Goal: Information Seeking & Learning: Learn about a topic

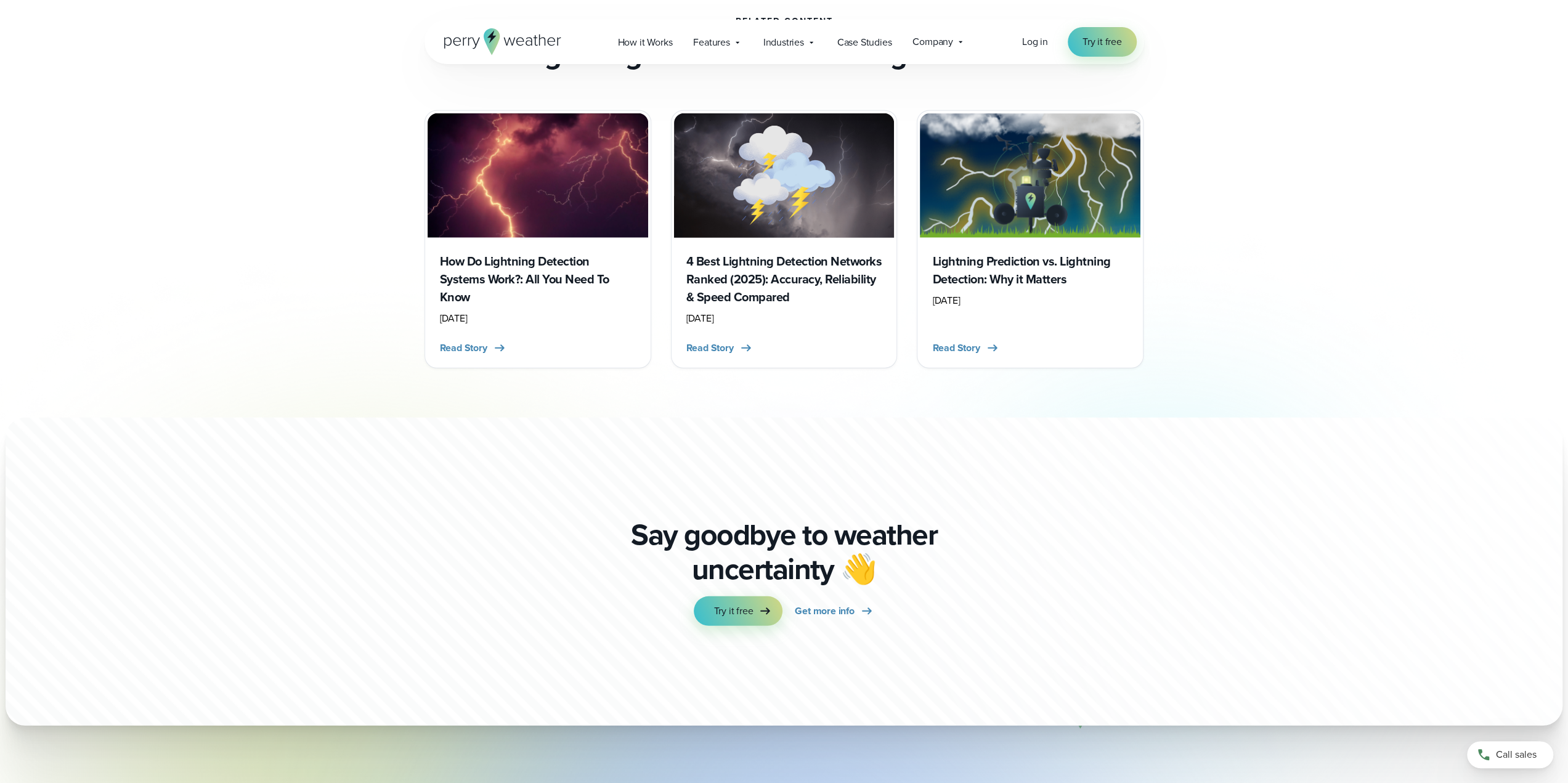
scroll to position [3550, 0]
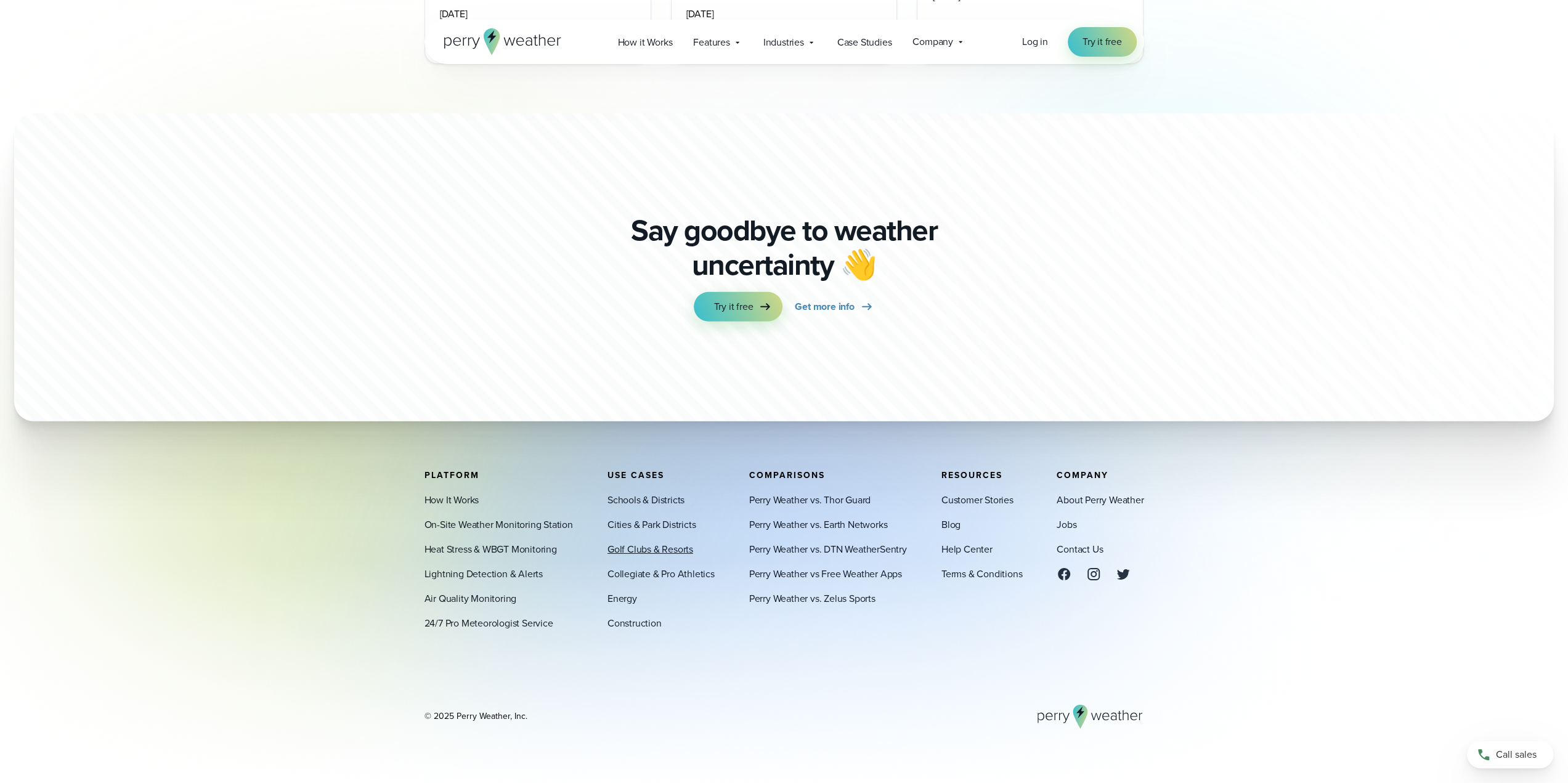
click link "Golf Clubs & Resorts"
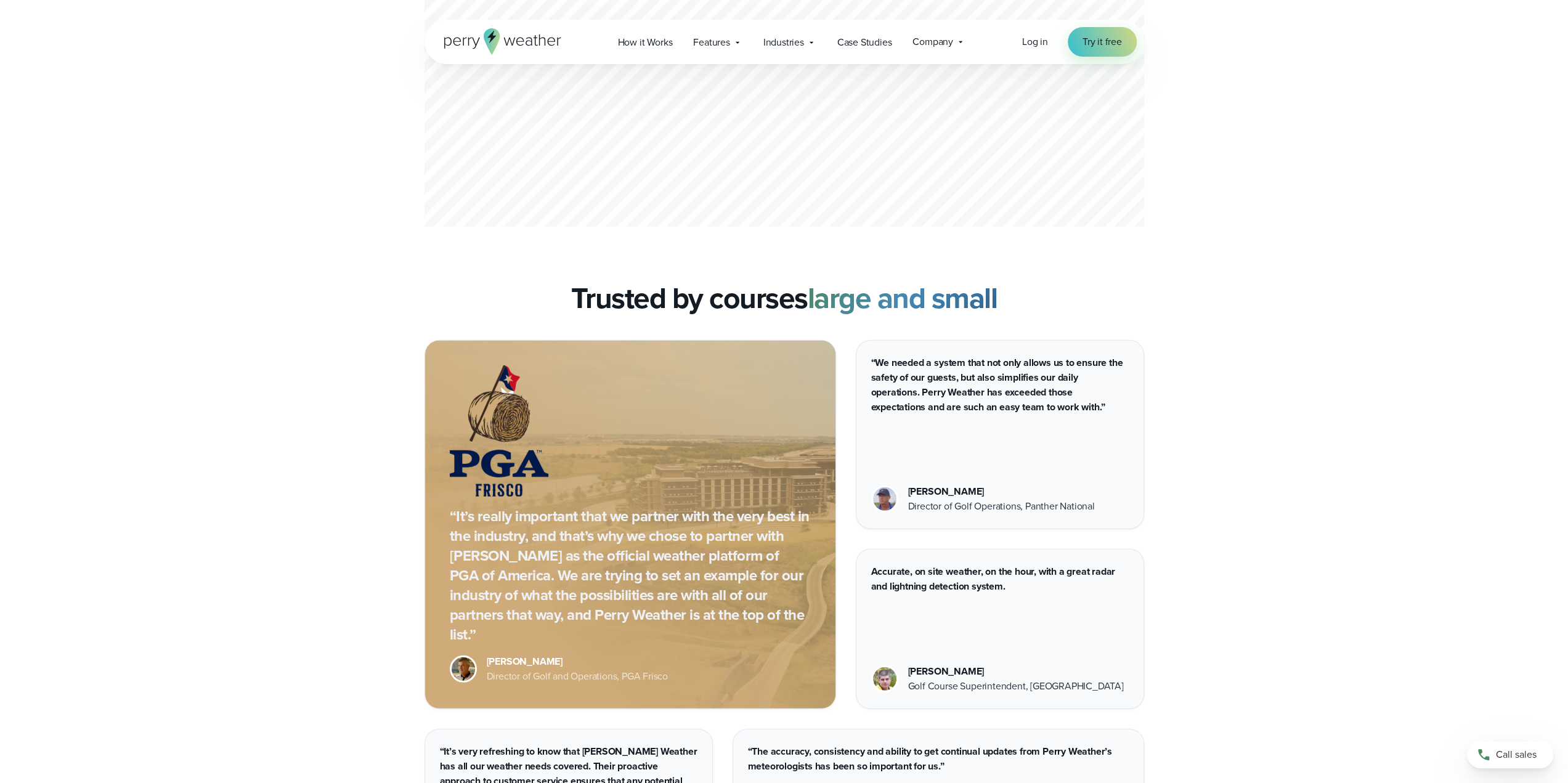
scroll to position [3388, 0]
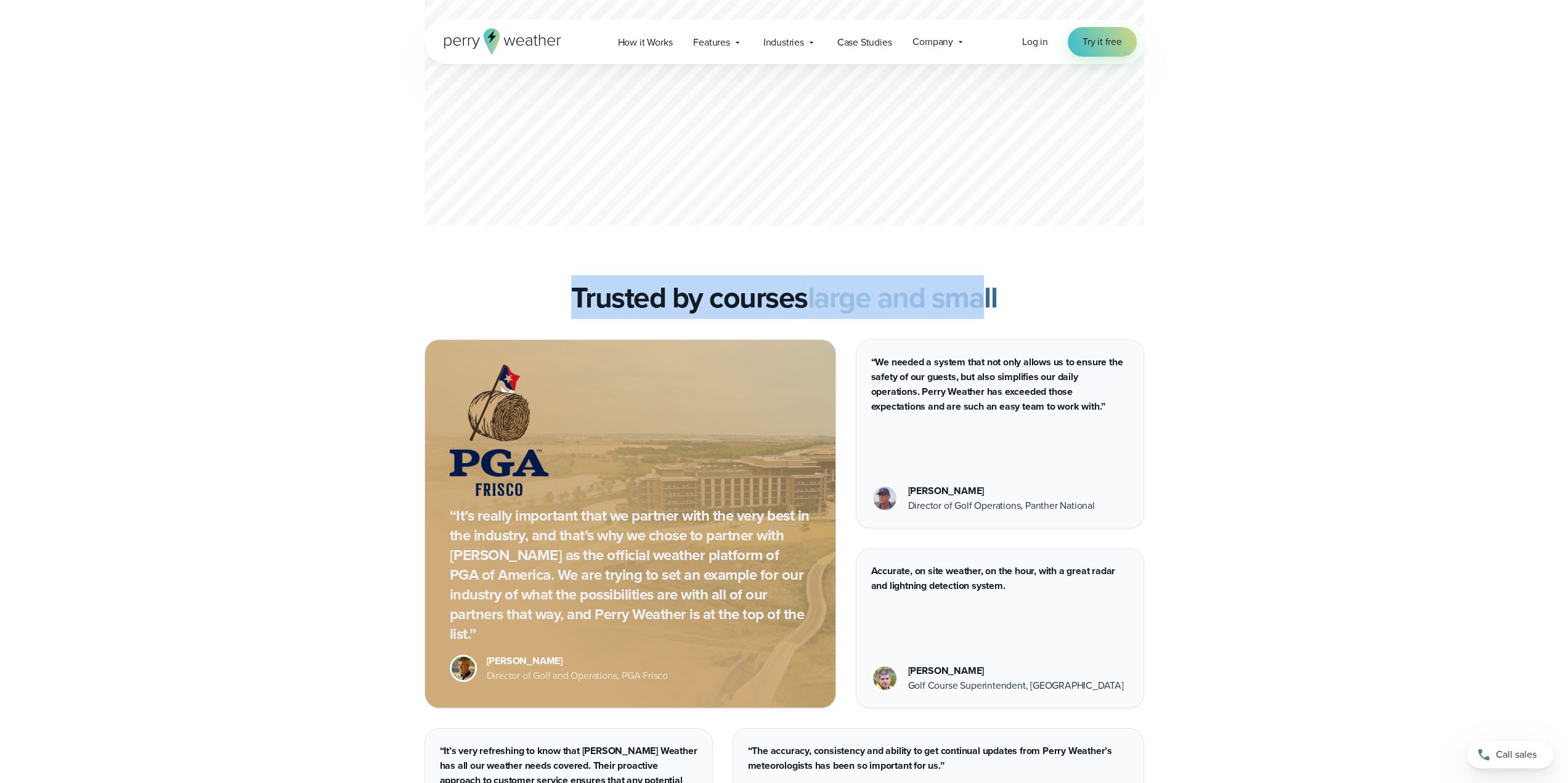
drag, startPoint x: 552, startPoint y: 285, endPoint x: 1099, endPoint y: 279, distance: 547.0
click at [1040, 280] on div "Trusted by courses large and small" at bounding box center [784, 298] width 720 height 34
click at [1100, 280] on div "Trusted by courses large and small" at bounding box center [784, 298] width 720 height 34
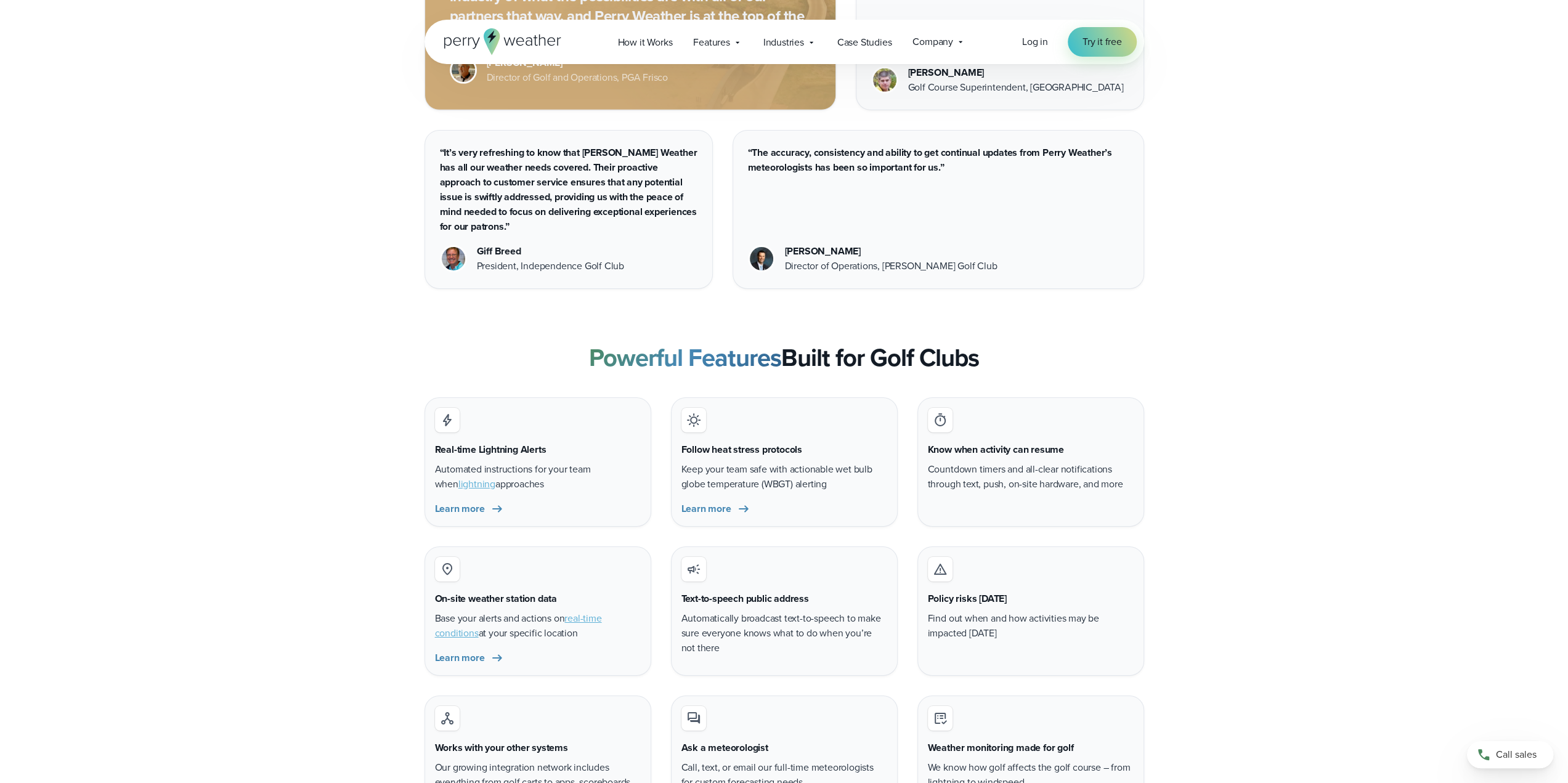
scroll to position [4066, 0]
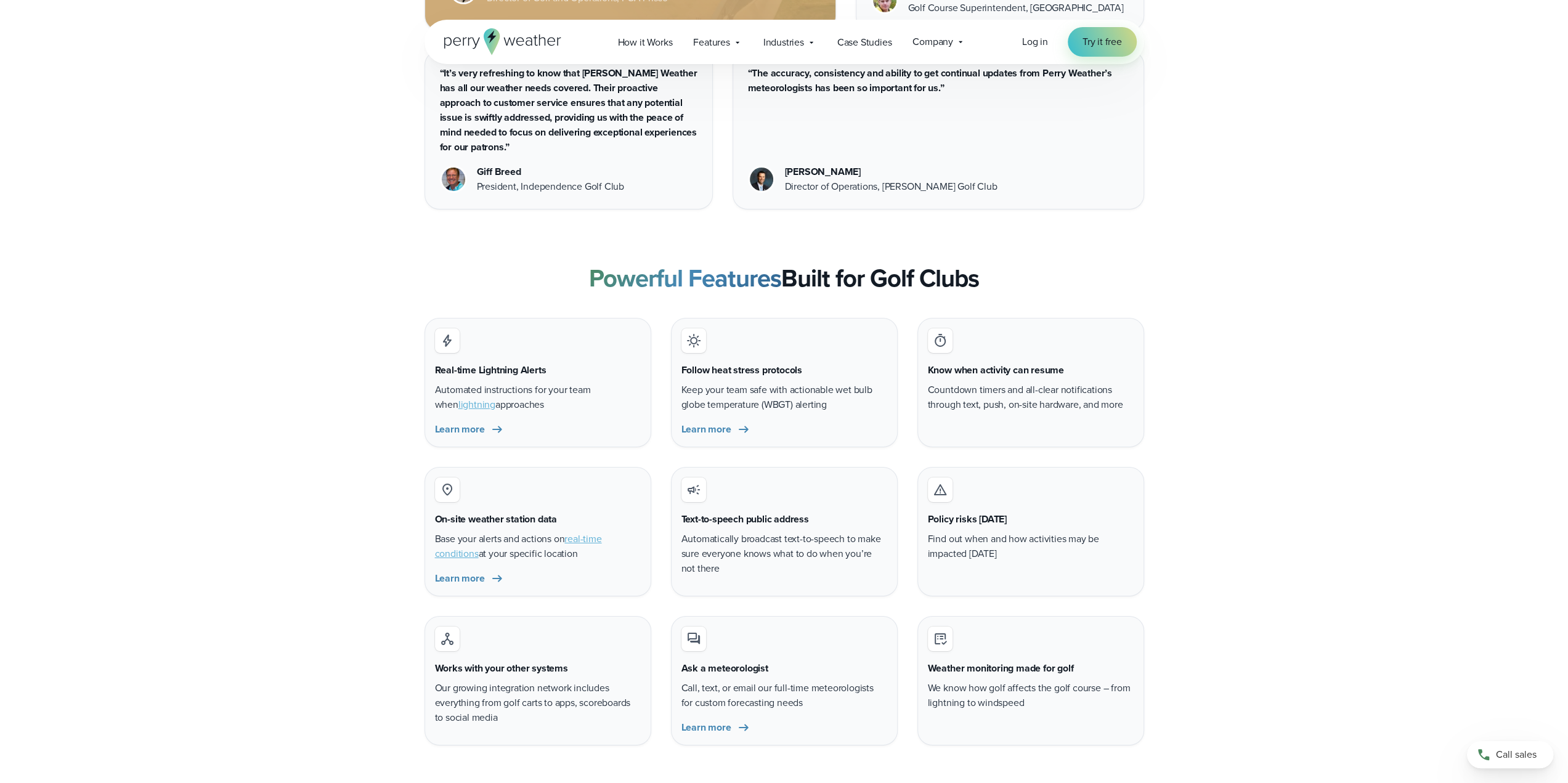
drag, startPoint x: 573, startPoint y: 265, endPoint x: 1018, endPoint y: 263, distance: 445.0
click at [1018, 264] on div "Powerful Features Built for Golf Clubs" at bounding box center [784, 278] width 720 height 30
click at [1030, 264] on div "Powerful Features Built for Golf Clubs" at bounding box center [784, 278] width 720 height 30
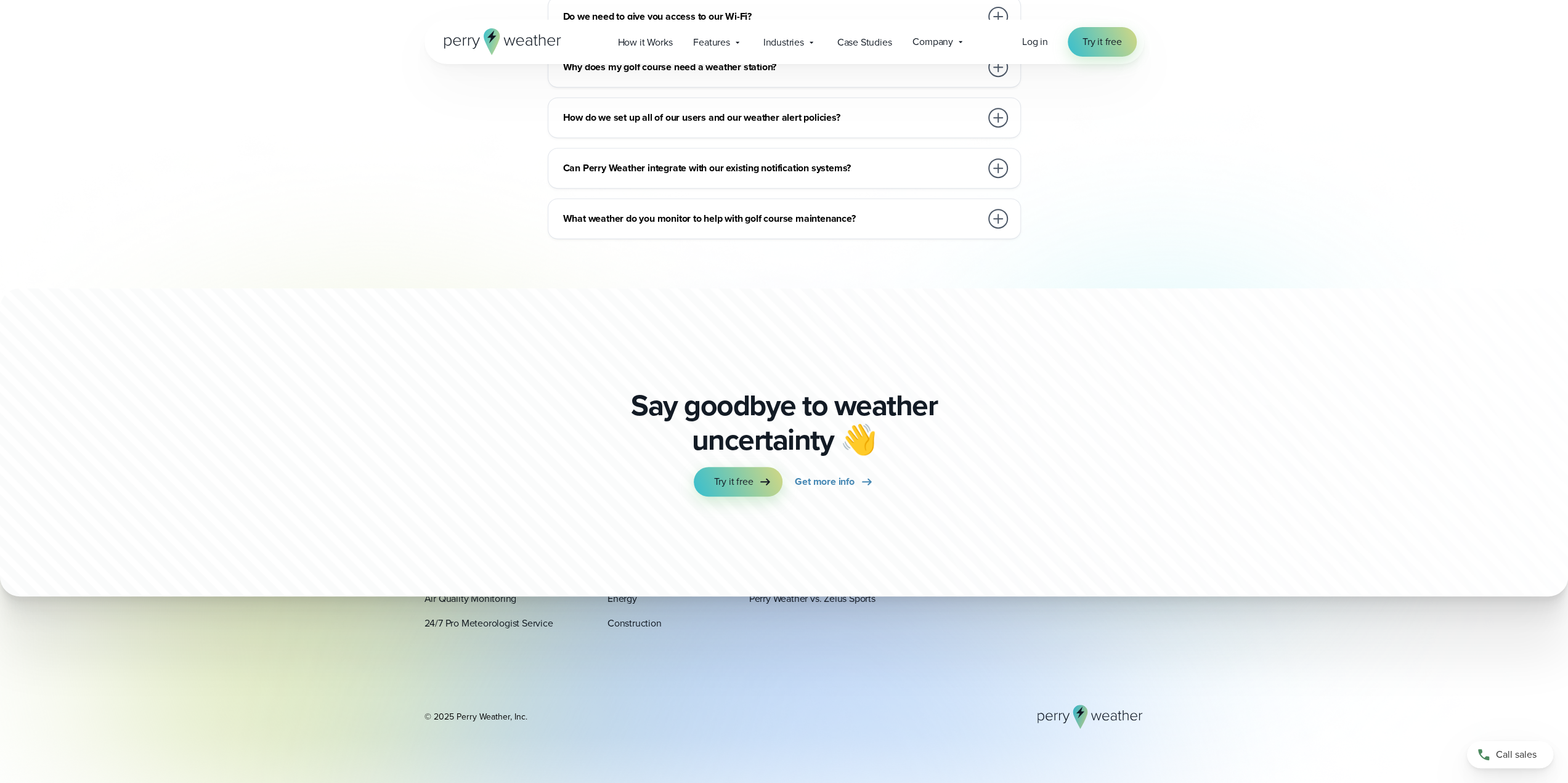
scroll to position [5405, 0]
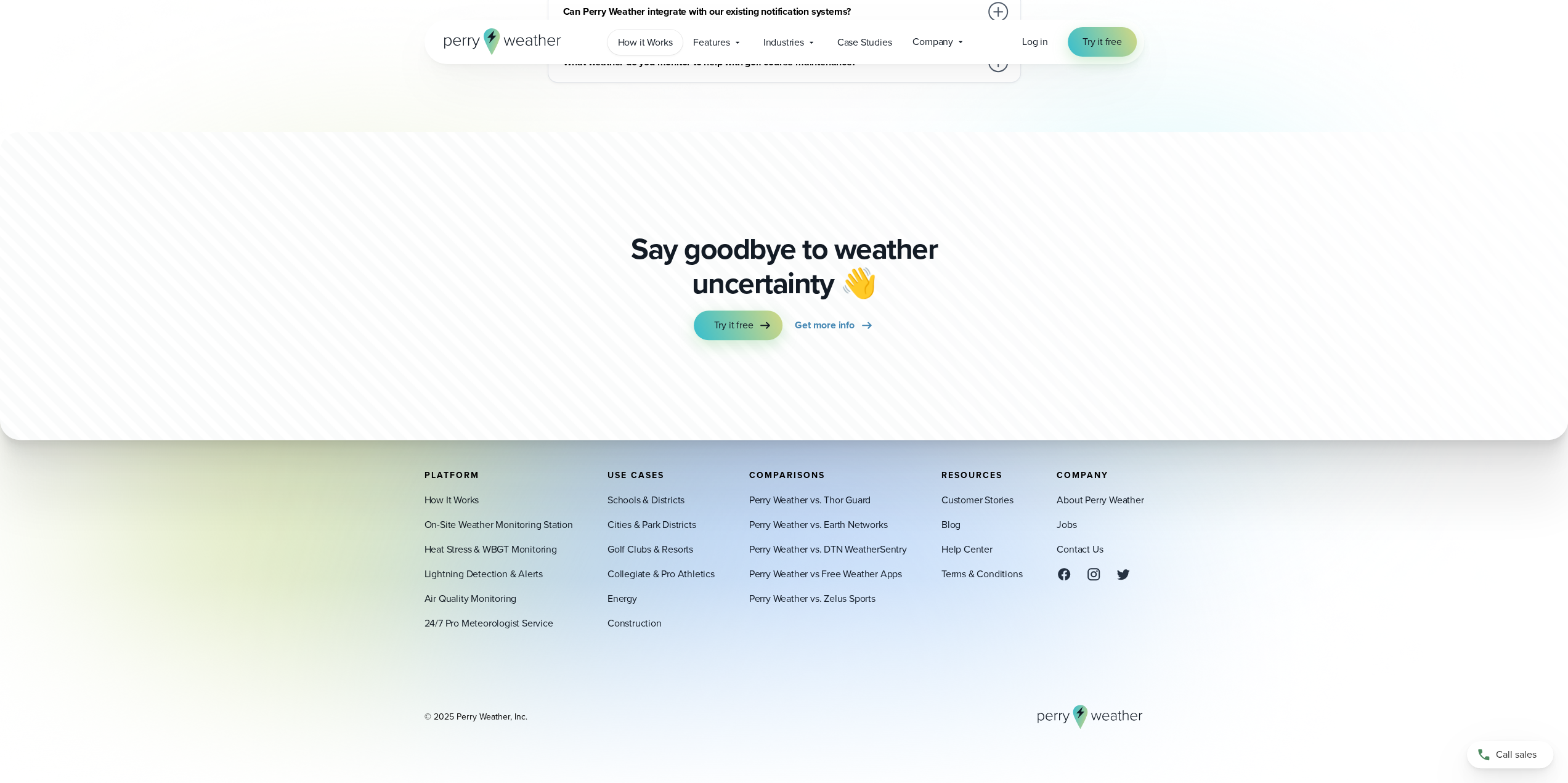
click at [649, 40] on span "How it Works" at bounding box center [645, 42] width 55 height 15
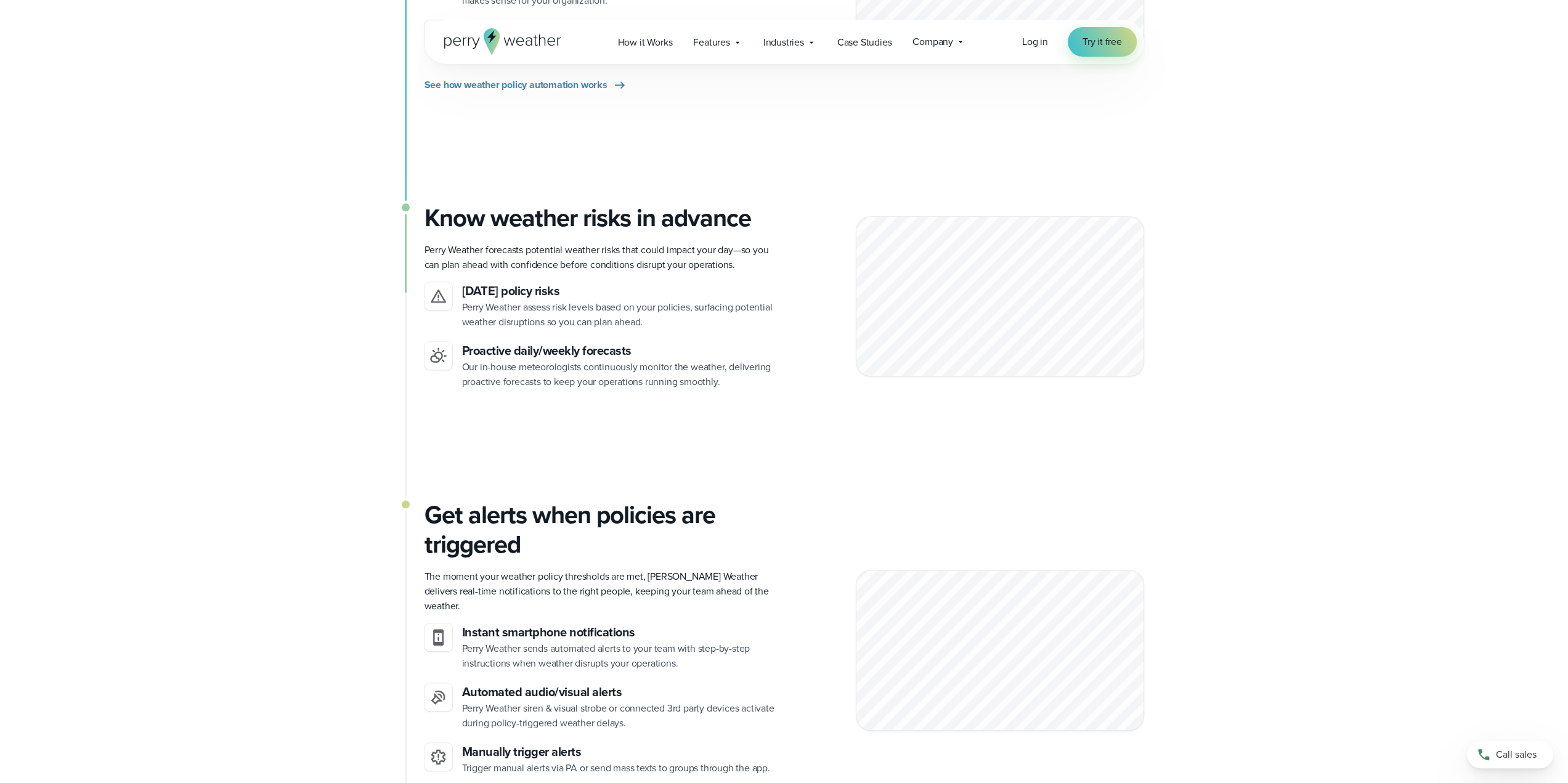
scroll to position [720, 0]
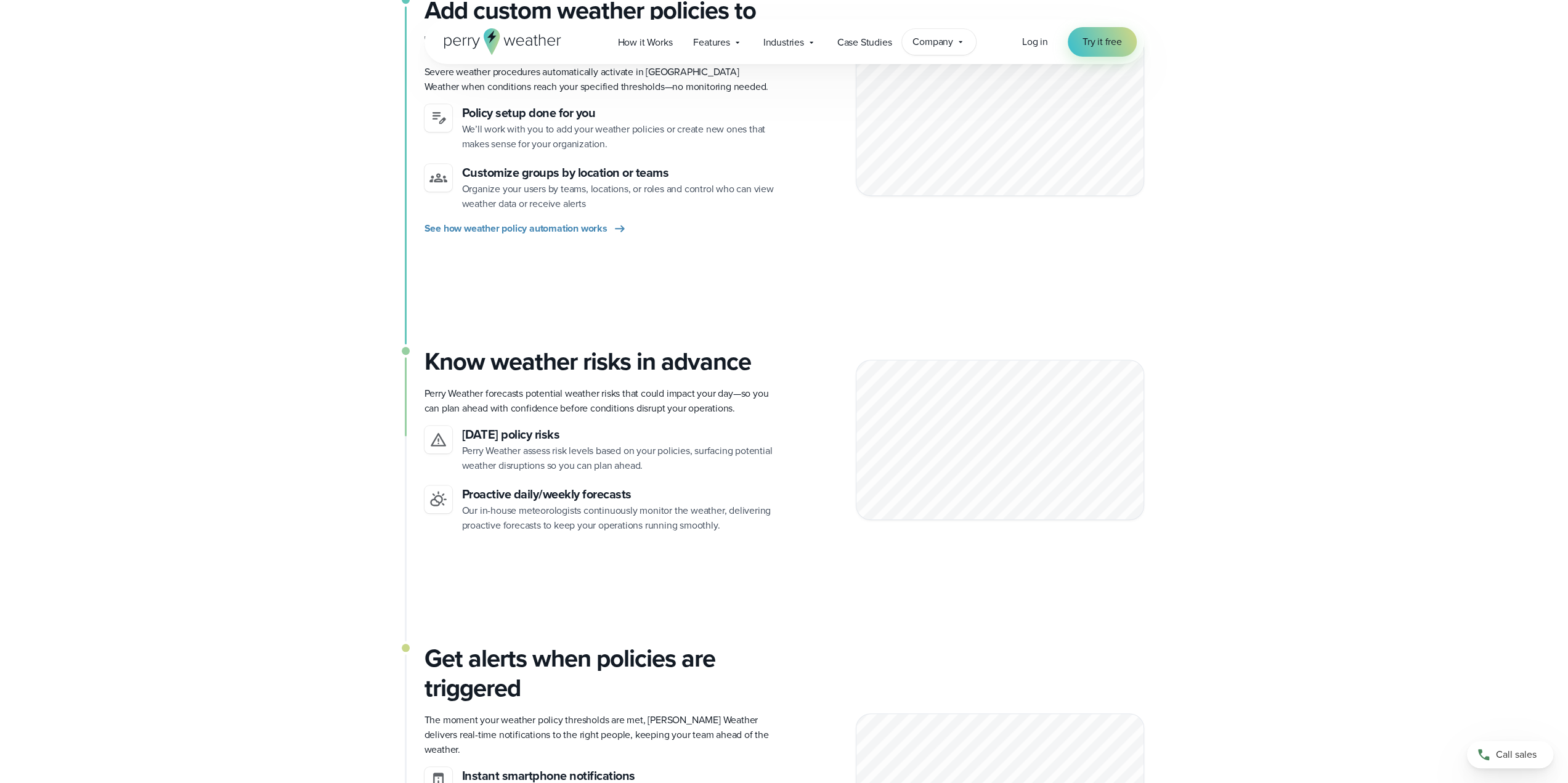
click at [965, 41] on icon at bounding box center [960, 42] width 10 height 10
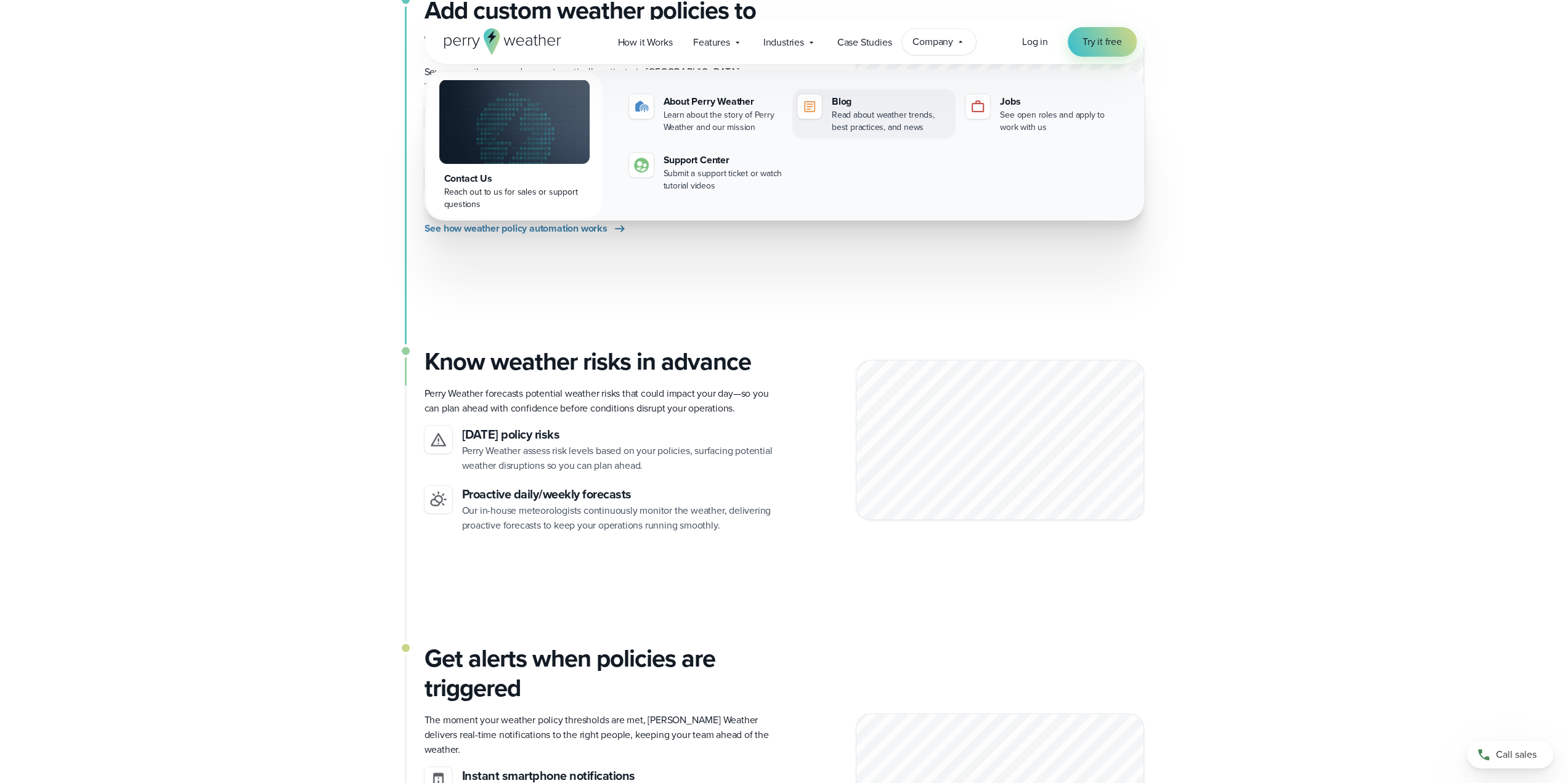
scroll to position [597, 0]
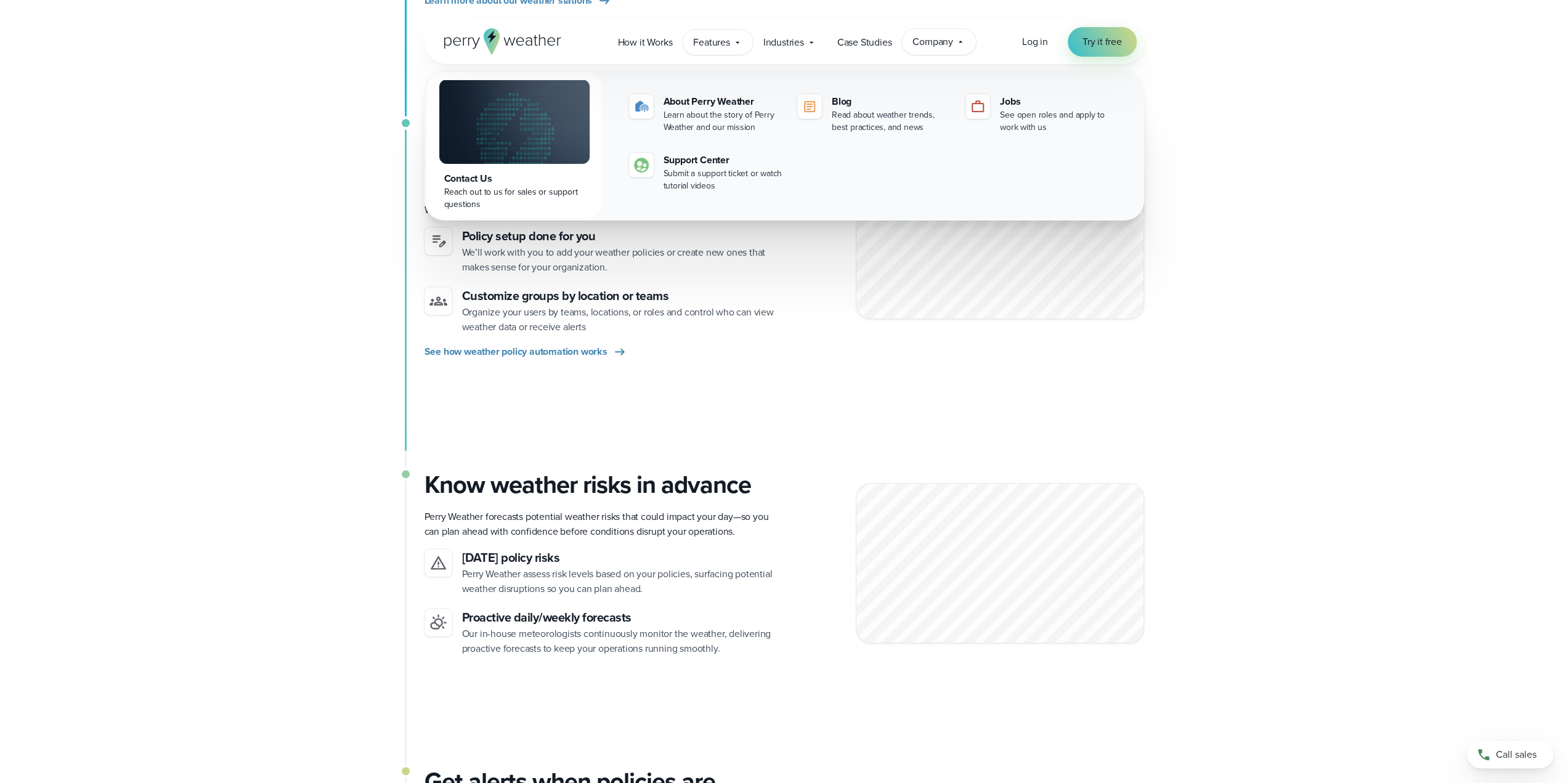
click at [722, 38] on span "Features" at bounding box center [711, 42] width 36 height 15
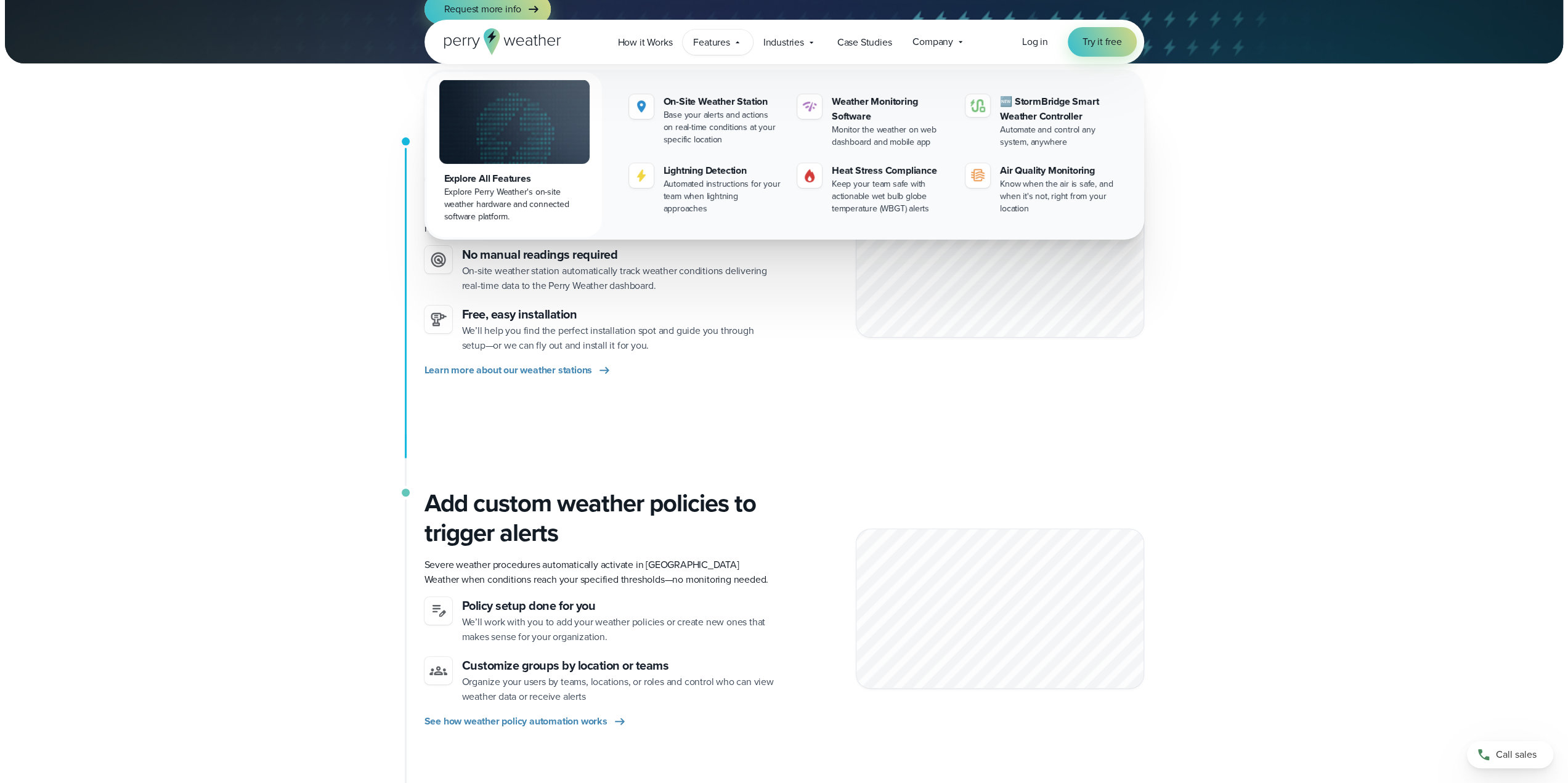
scroll to position [0, 0]
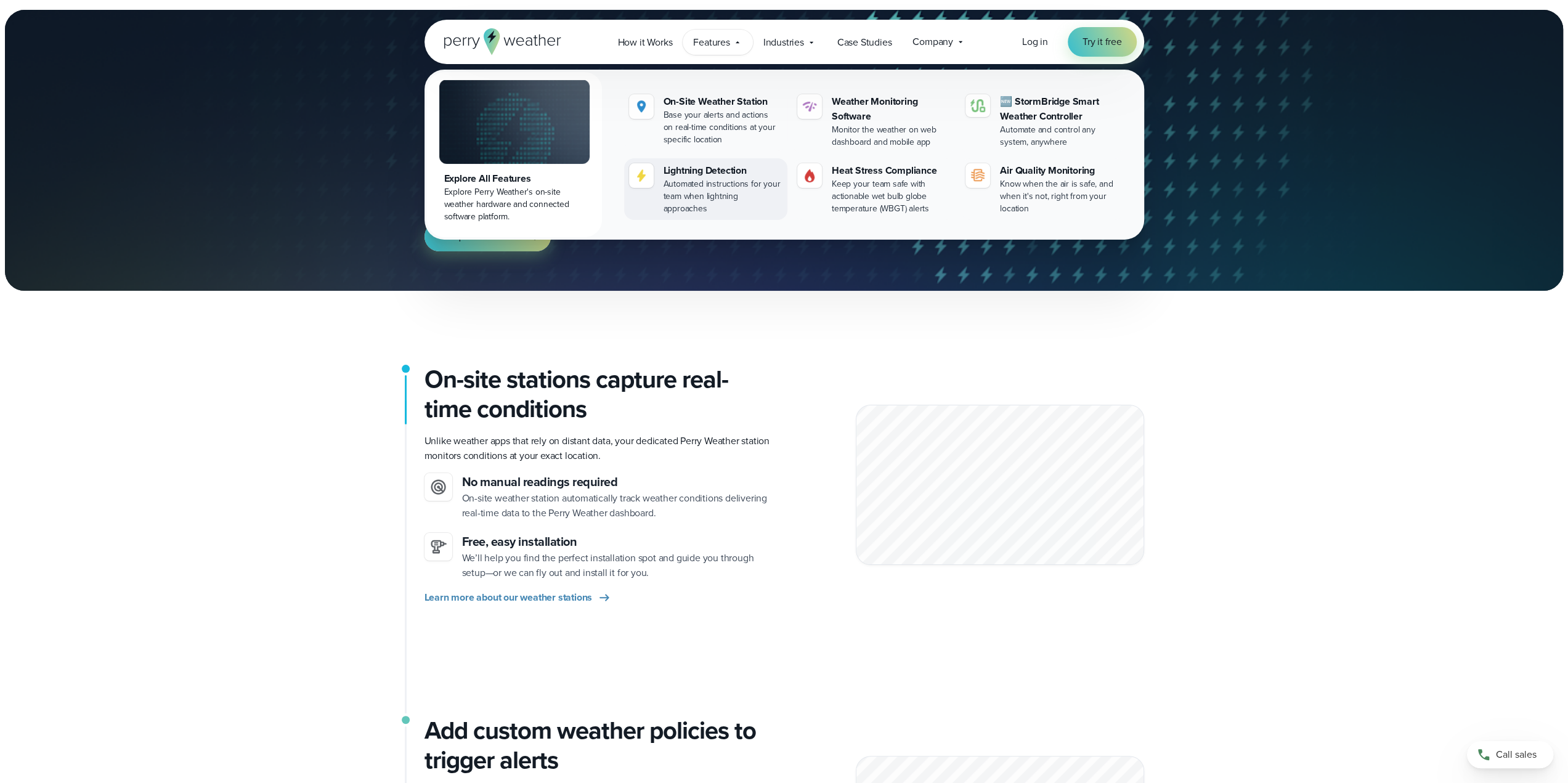
click at [731, 187] on div "Automated instructions for your team when lightning approaches" at bounding box center [723, 196] width 119 height 37
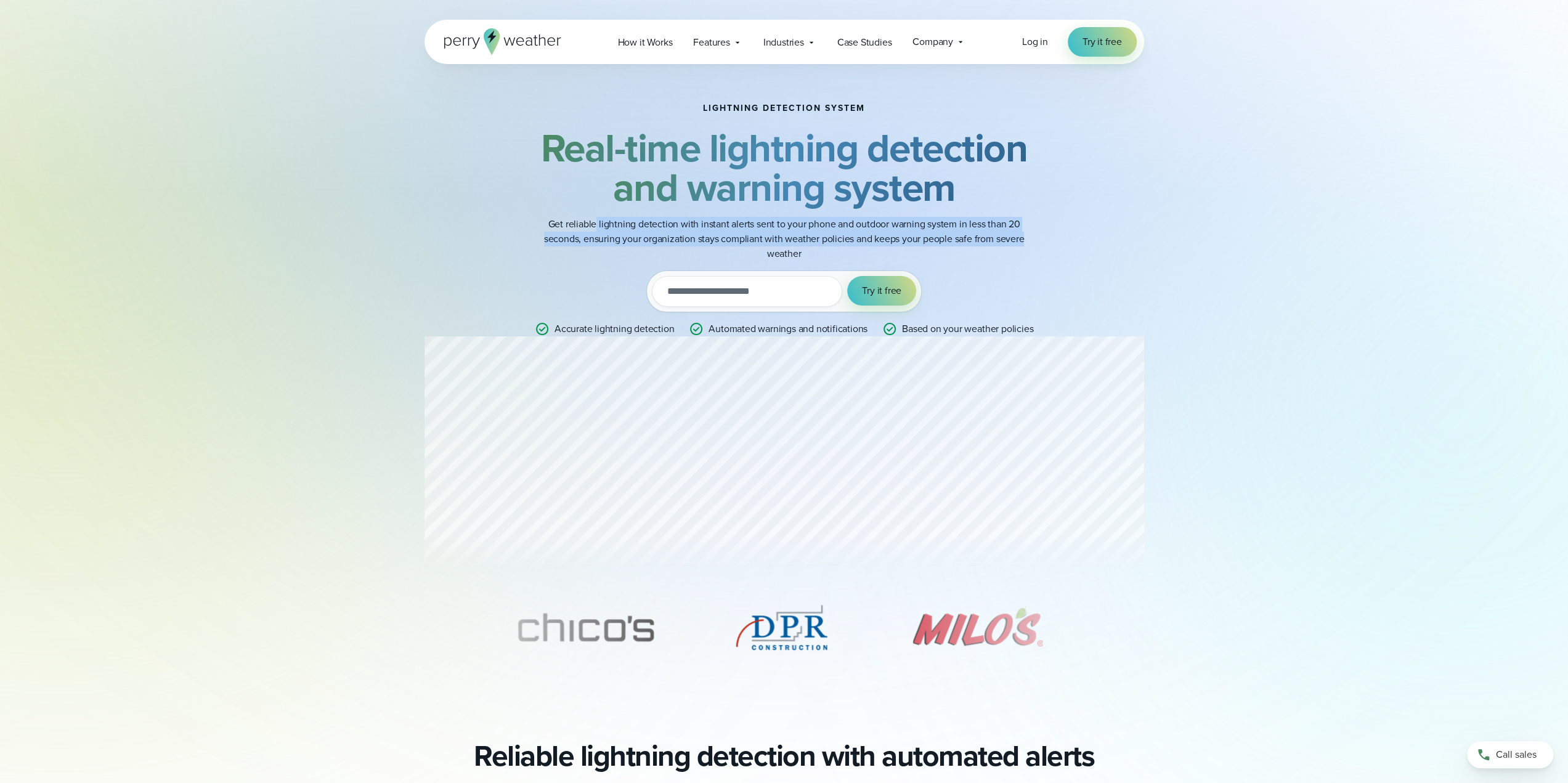
drag, startPoint x: 604, startPoint y: 225, endPoint x: 1030, endPoint y: 232, distance: 426.1
click at [1030, 232] on p "Get reliable lightning detection with instant alerts sent to your phone and out…" at bounding box center [784, 239] width 493 height 44
click at [1051, 235] on div "Lightning detection system Real-time lightning detection and warning system Get…" at bounding box center [784, 220] width 597 height 233
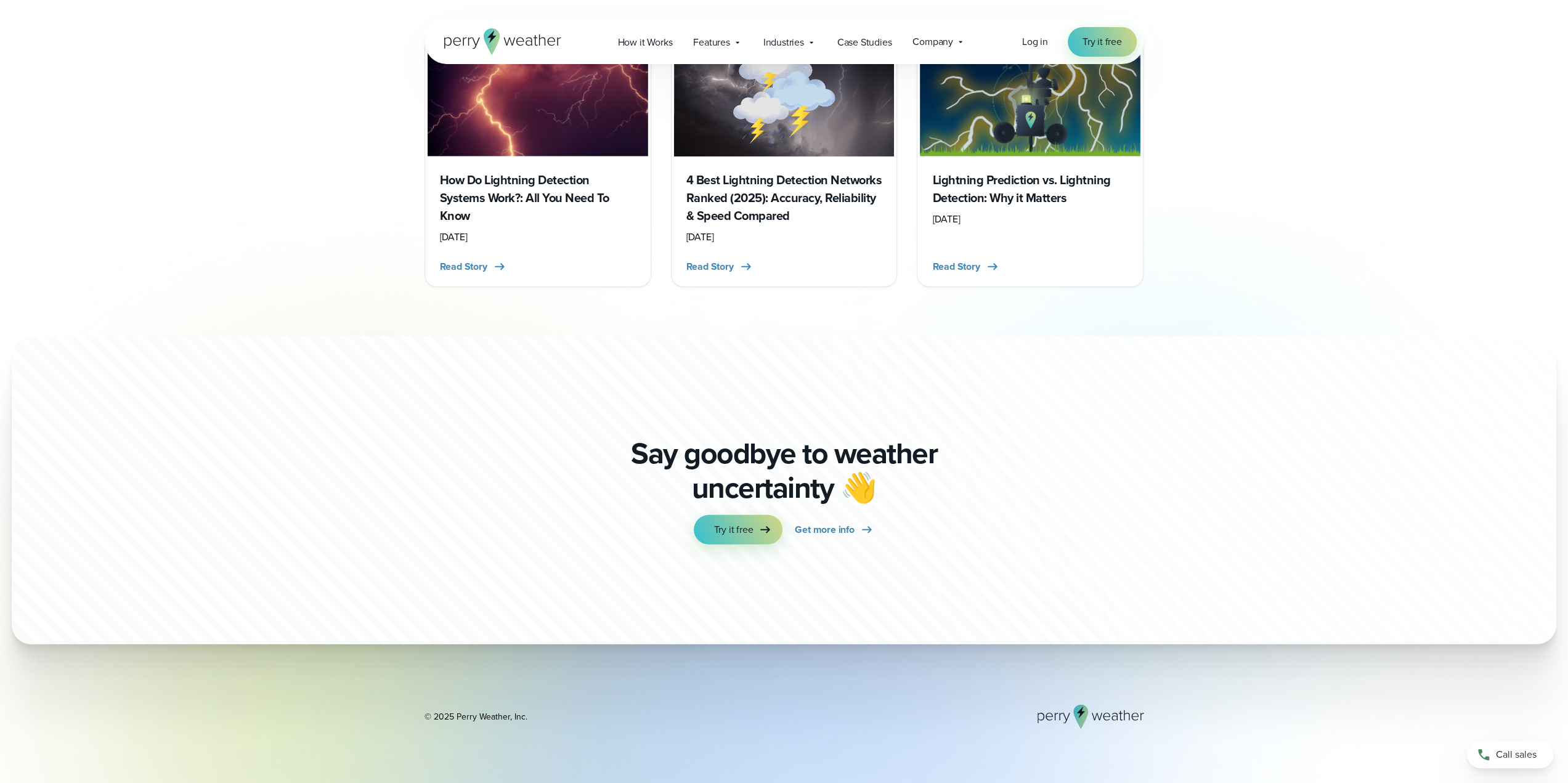
scroll to position [3549, 0]
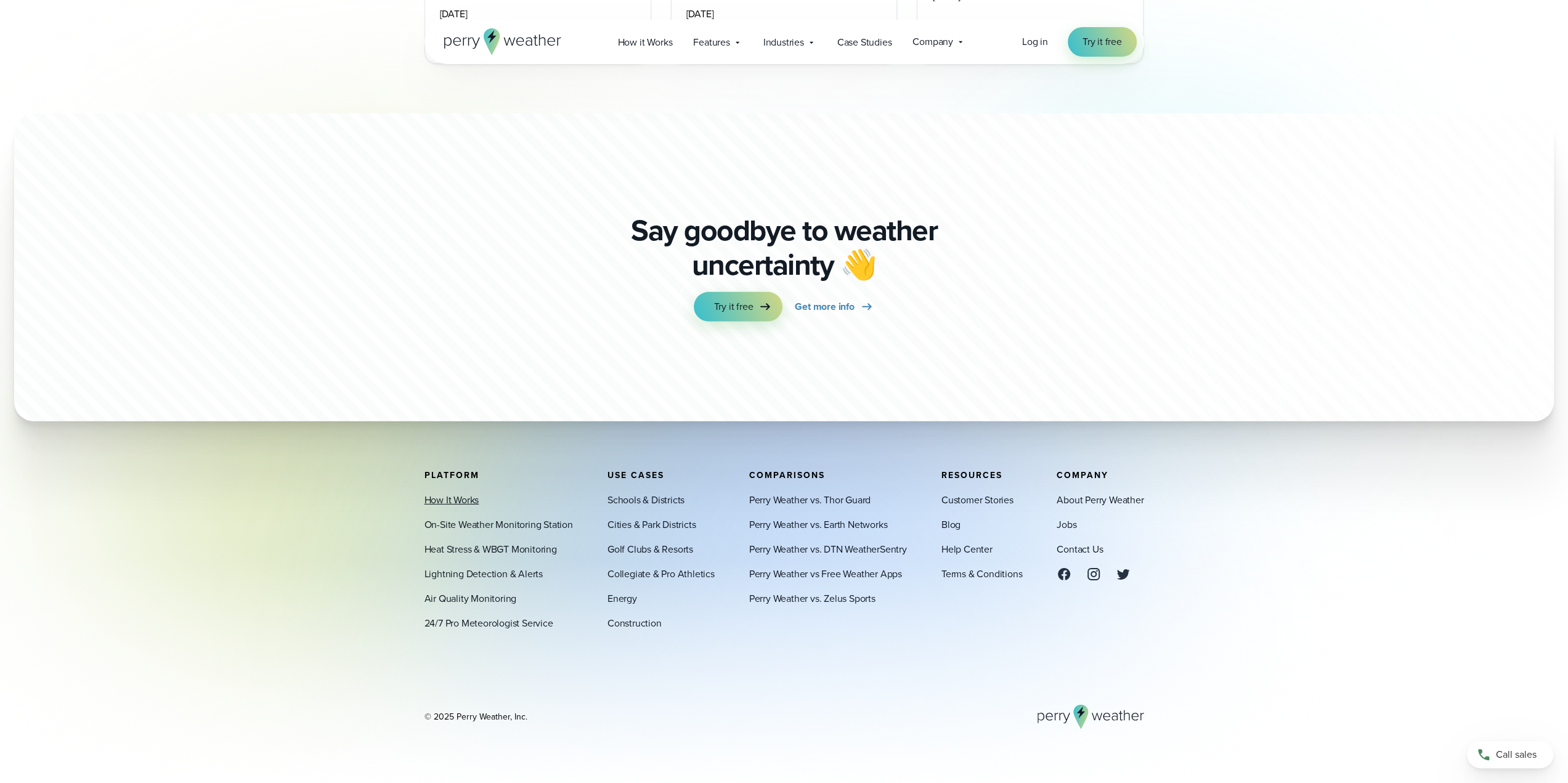
click at [456, 499] on link "How It Works" at bounding box center [452, 499] width 55 height 15
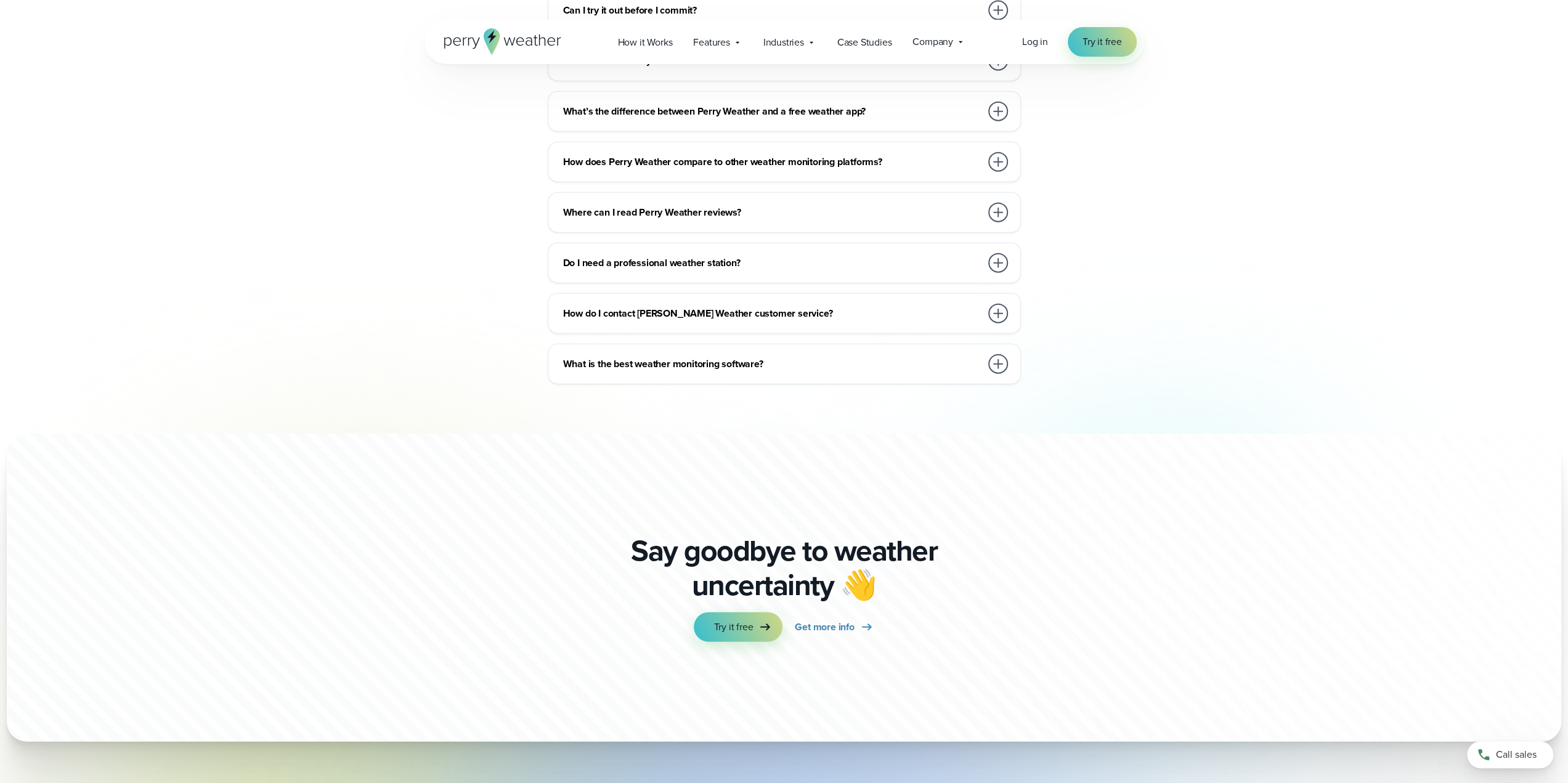
scroll to position [2876, 0]
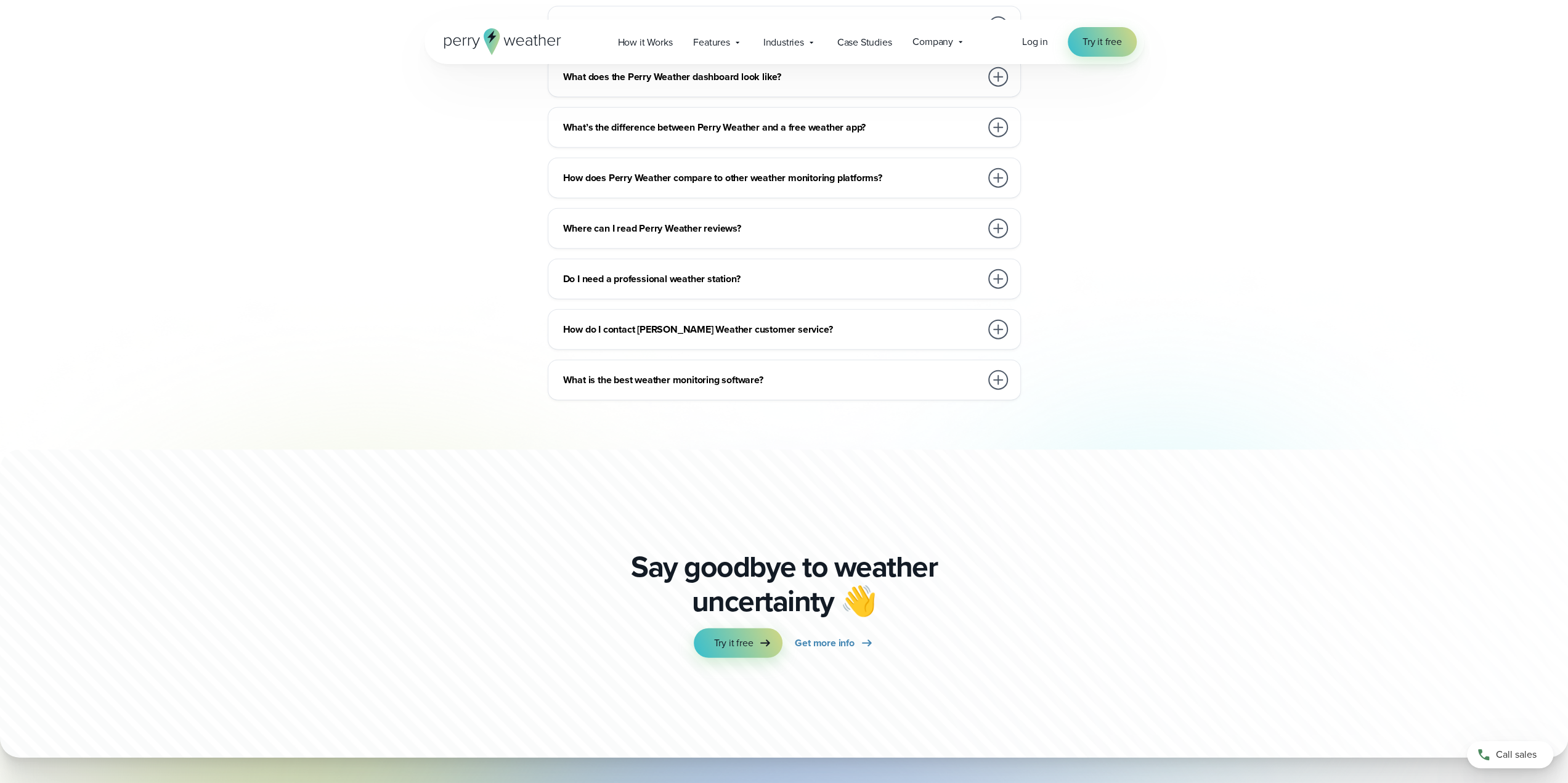
click at [755, 368] on div "What is the best weather monitoring software?" at bounding box center [786, 380] width 447 height 24
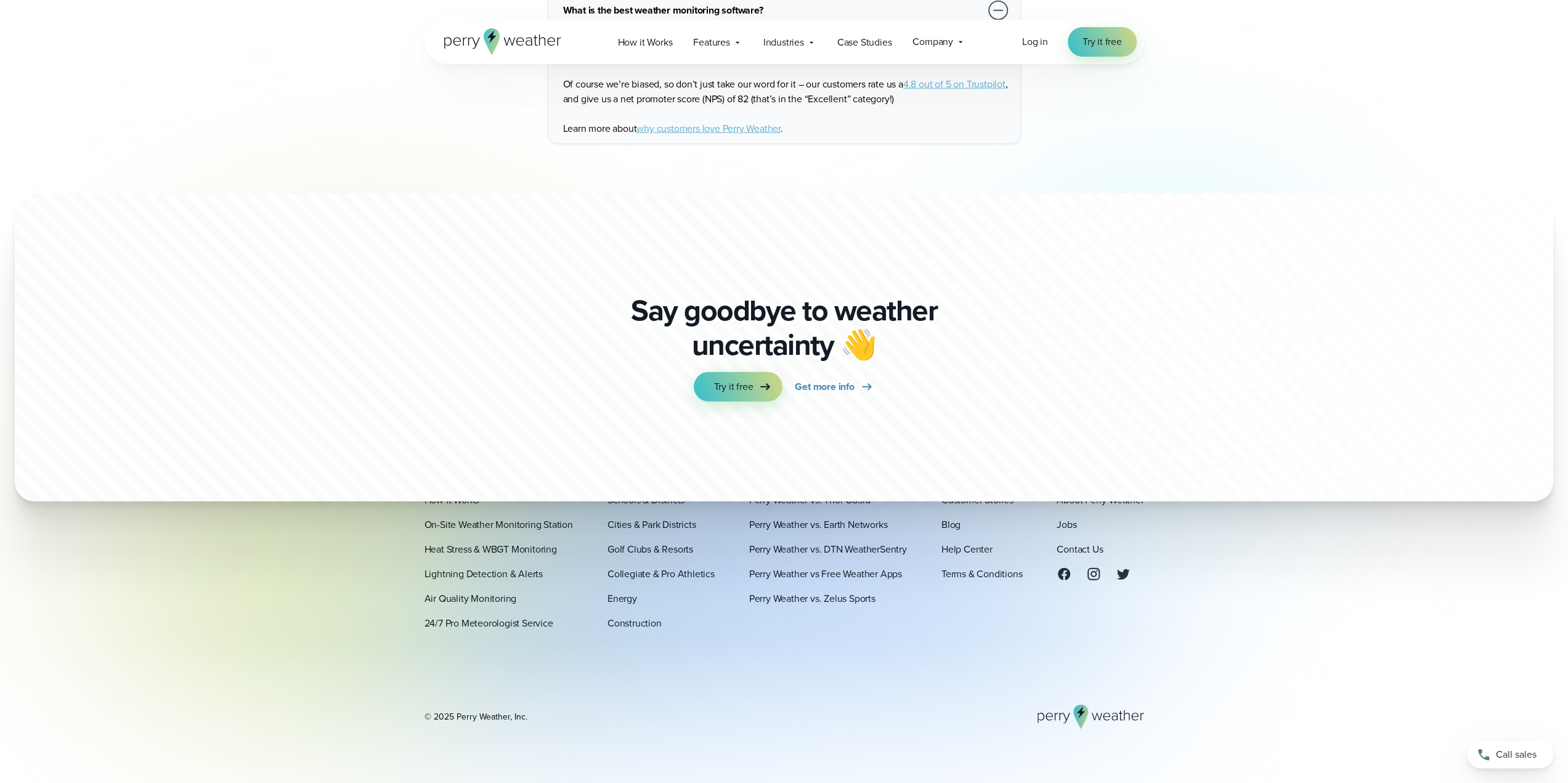
scroll to position [3297, 0]
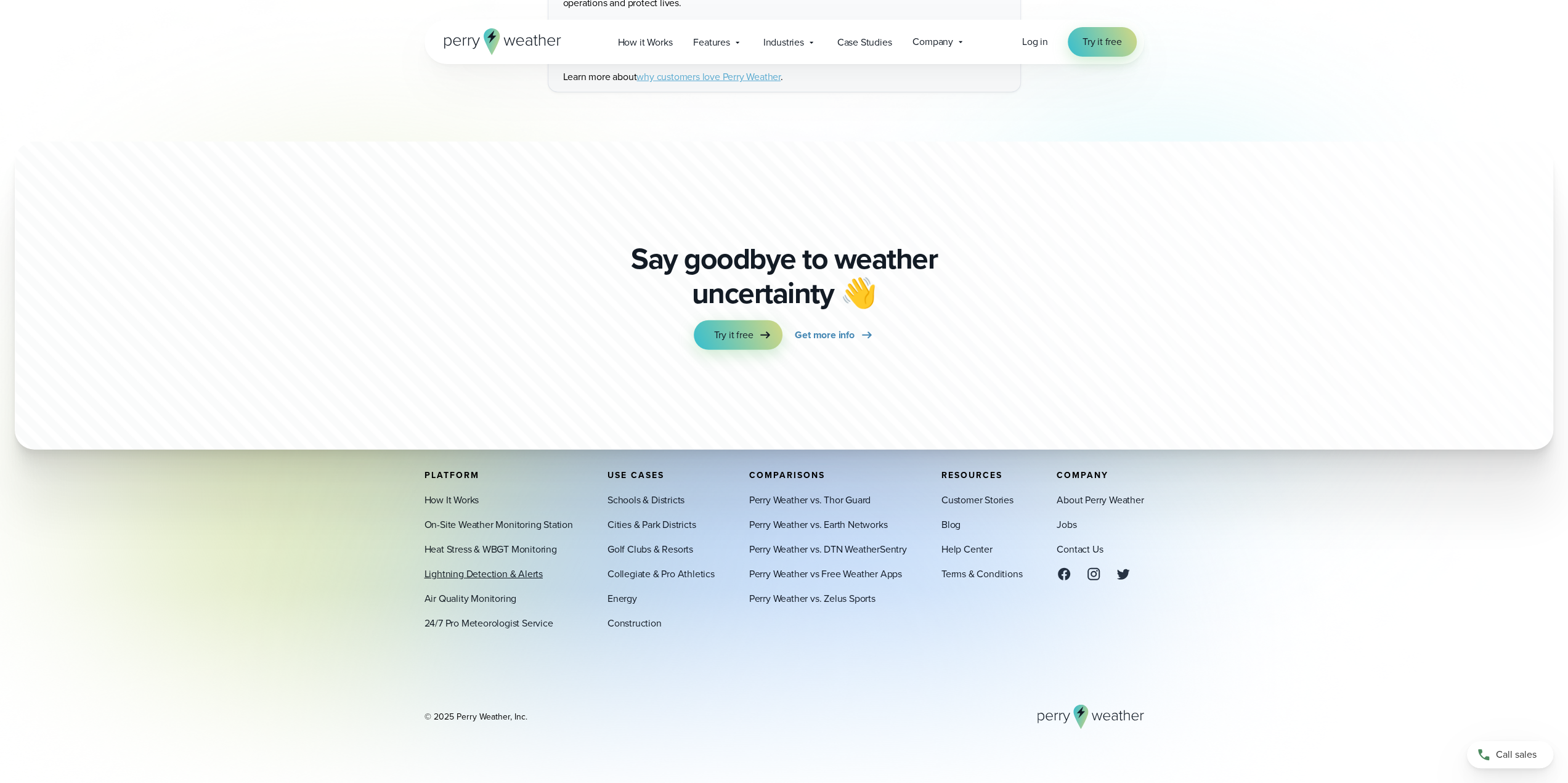
click at [463, 579] on link "Lightning Detection & Alerts" at bounding box center [483, 573] width 118 height 15
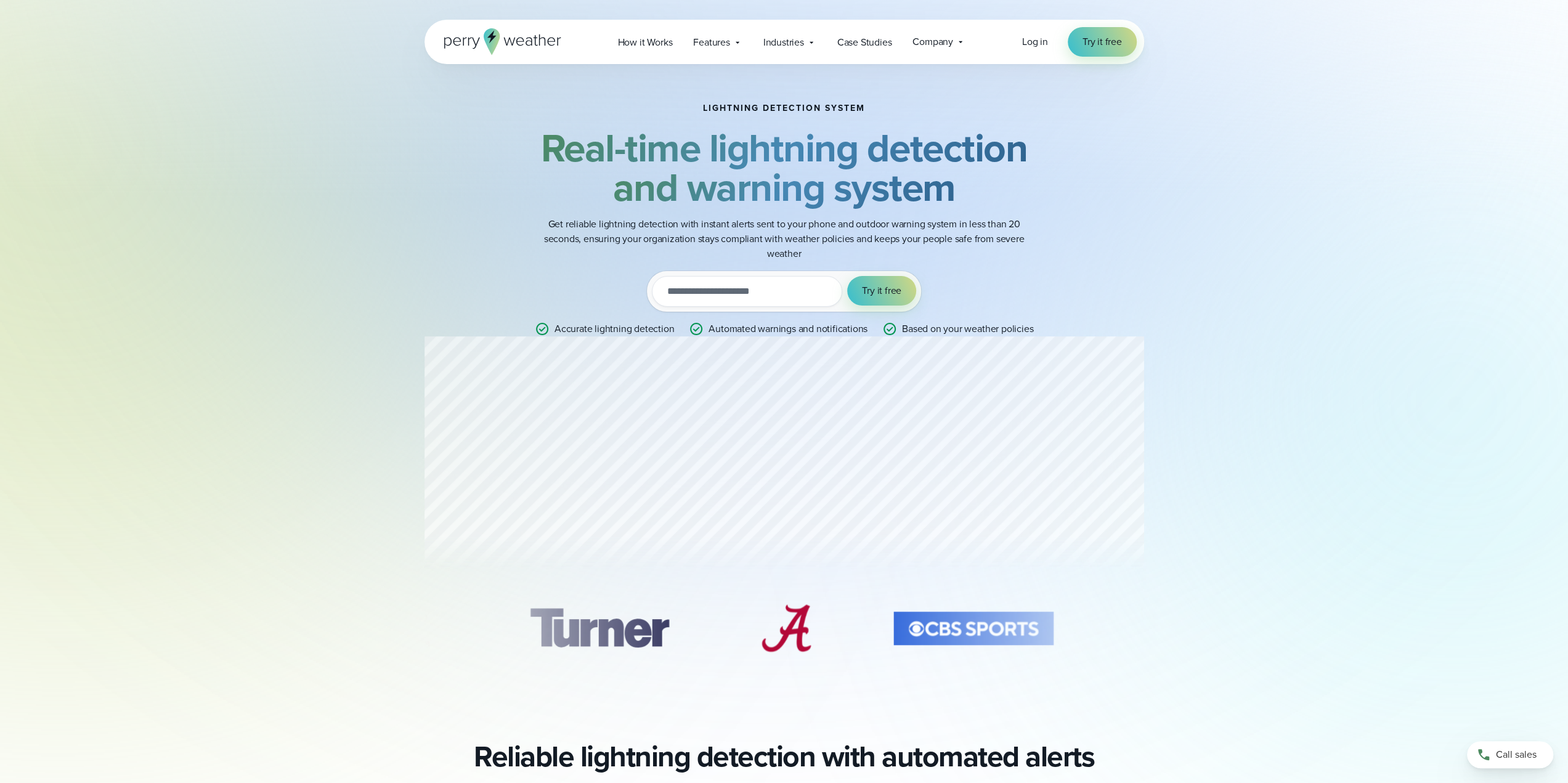
click at [769, 302] on input "email" at bounding box center [747, 291] width 190 height 31
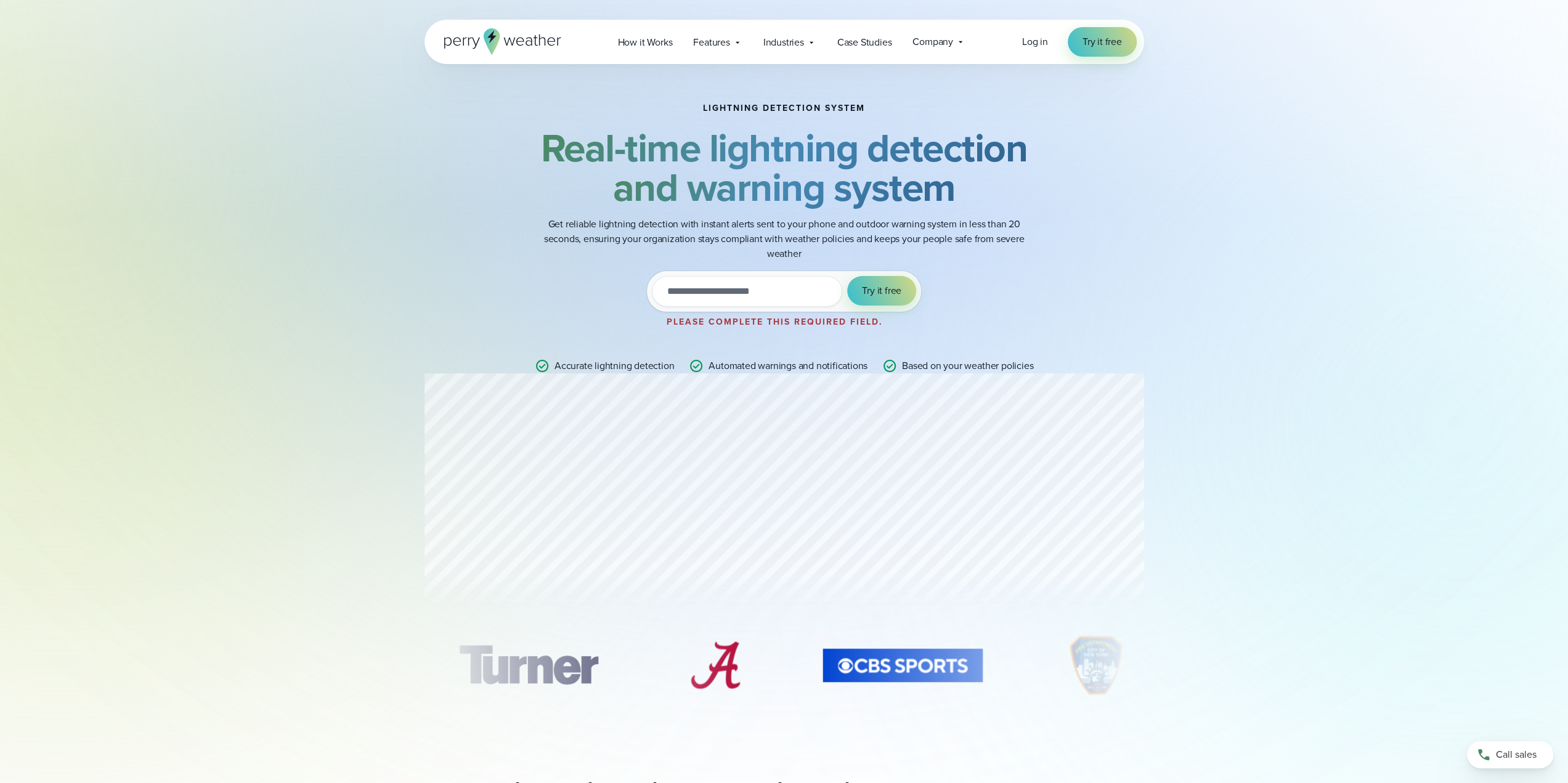
click at [803, 227] on p "Get reliable lightning detection with instant alerts sent to your phone and out…" at bounding box center [784, 239] width 493 height 44
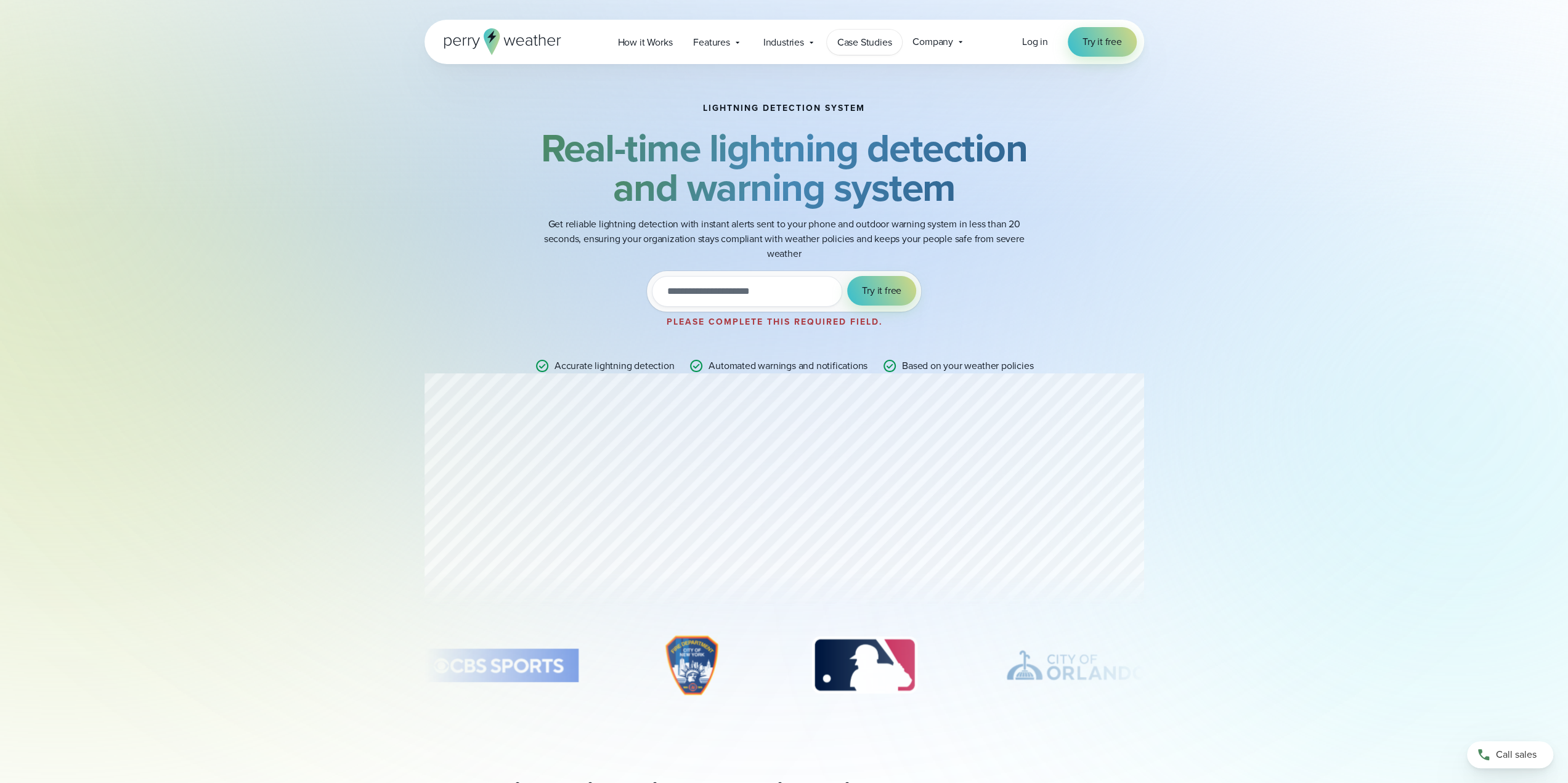
click at [865, 48] on span "Case Studies" at bounding box center [864, 42] width 55 height 15
